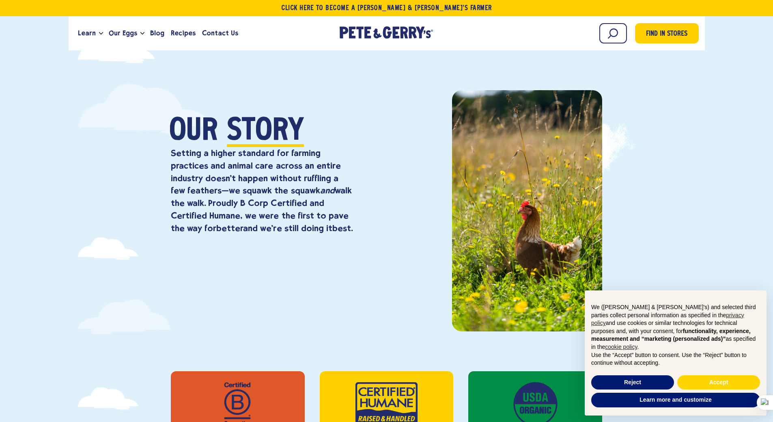
click at [213, 185] on p "Setting a higher standard for farming practices and animal care across an entir…" at bounding box center [262, 191] width 182 height 88
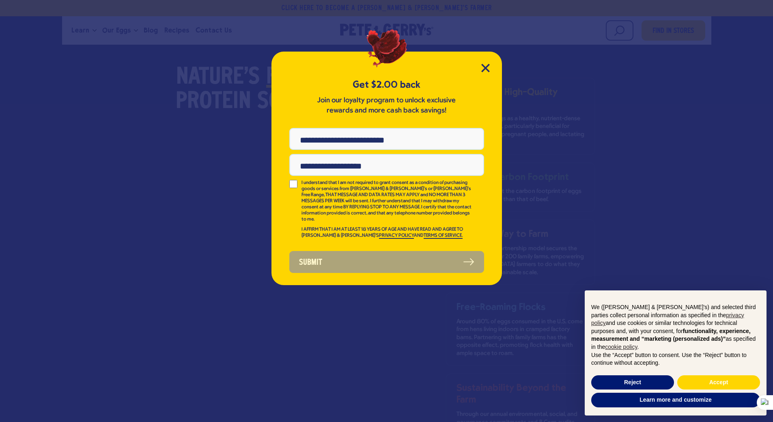
click at [492, 69] on div "Get $2.00 back Join our loyalty program to unlock exclusive rewards and more ca…" at bounding box center [387, 168] width 231 height 233
click at [489, 67] on icon "Close Modal" at bounding box center [485, 68] width 9 height 9
click at [494, 71] on div "Get $2.00 back Join our loyalty program to unlock exclusive rewards and more ca…" at bounding box center [387, 168] width 231 height 233
click at [487, 69] on icon "Close Modal" at bounding box center [485, 67] width 7 height 7
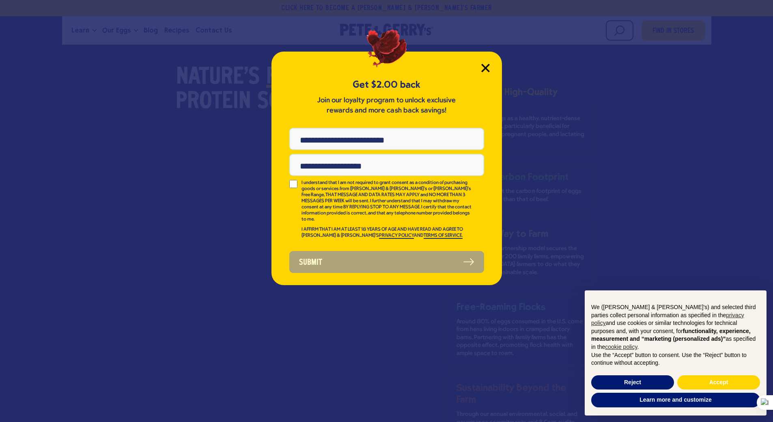
click at [487, 69] on icon "Close Modal" at bounding box center [485, 67] width 7 height 7
click at [292, 189] on div at bounding box center [295, 186] width 12 height 12
click at [352, 270] on div "Get $2.00 back Join our loyalty program to unlock exclusive rewards and more ca…" at bounding box center [387, 168] width 231 height 233
click at [483, 70] on icon "Close Modal" at bounding box center [485, 67] width 7 height 7
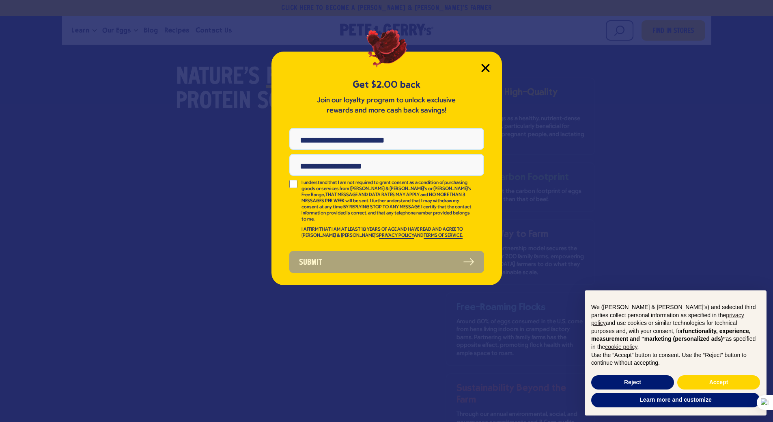
click at [483, 70] on icon "Close Modal" at bounding box center [485, 67] width 7 height 7
click at [714, 380] on button "Accept" at bounding box center [718, 382] width 83 height 15
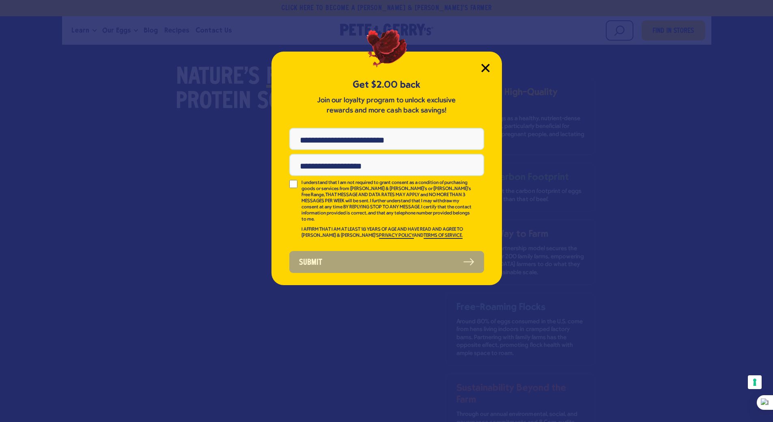
click at [483, 72] on icon "Close Modal" at bounding box center [485, 68] width 9 height 9
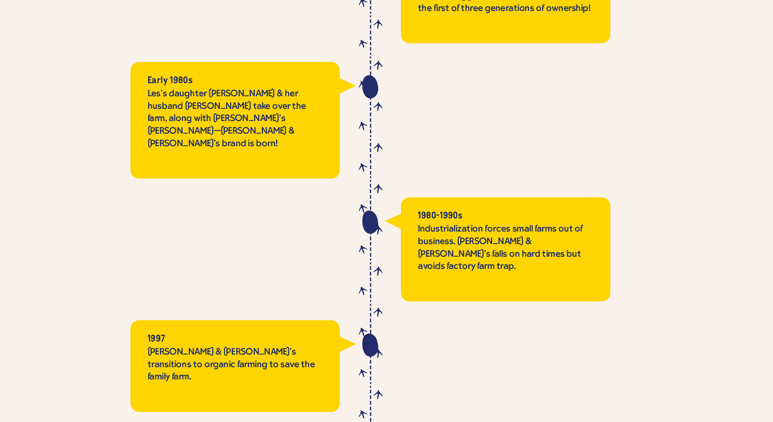
scroll to position [1301, 0]
